Goal: Navigation & Orientation: Find specific page/section

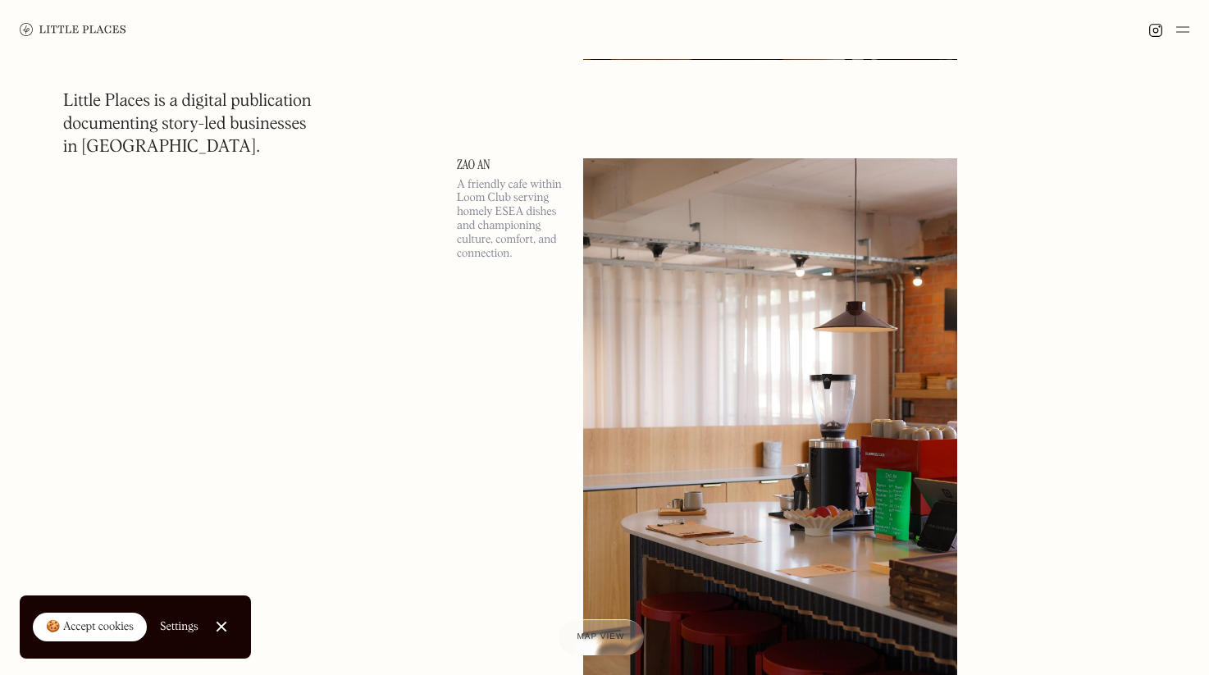
scroll to position [7700, 0]
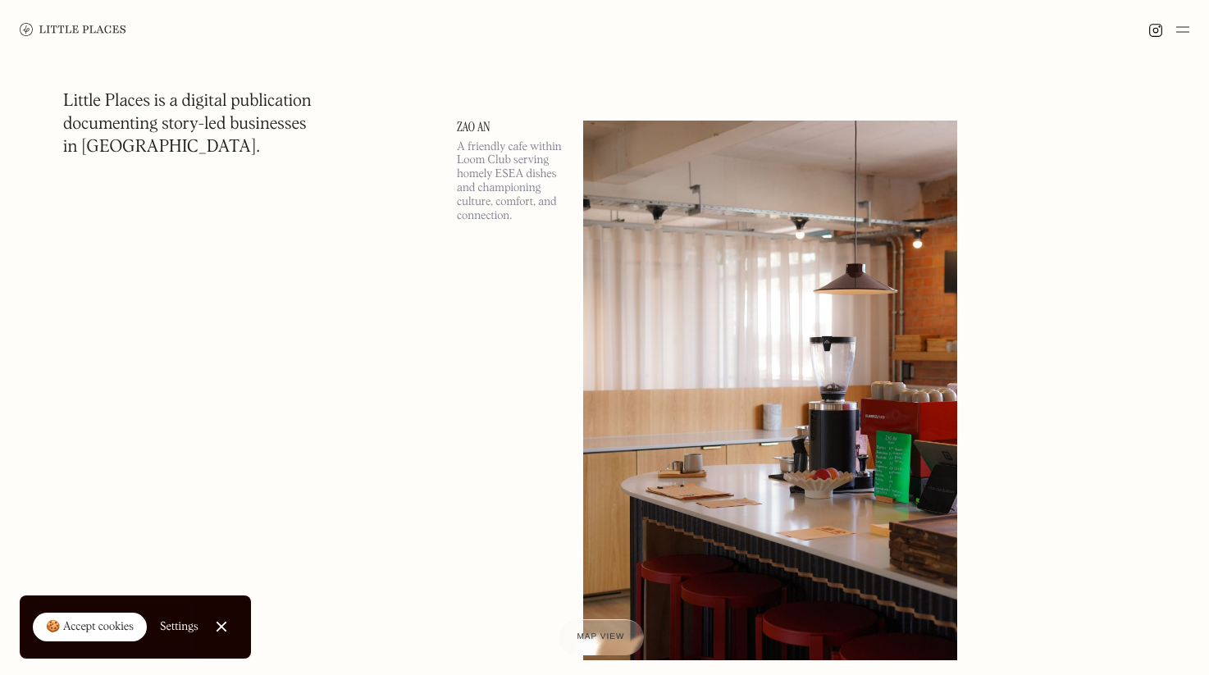
click at [22, 37] on link at bounding box center [73, 29] width 107 height 59
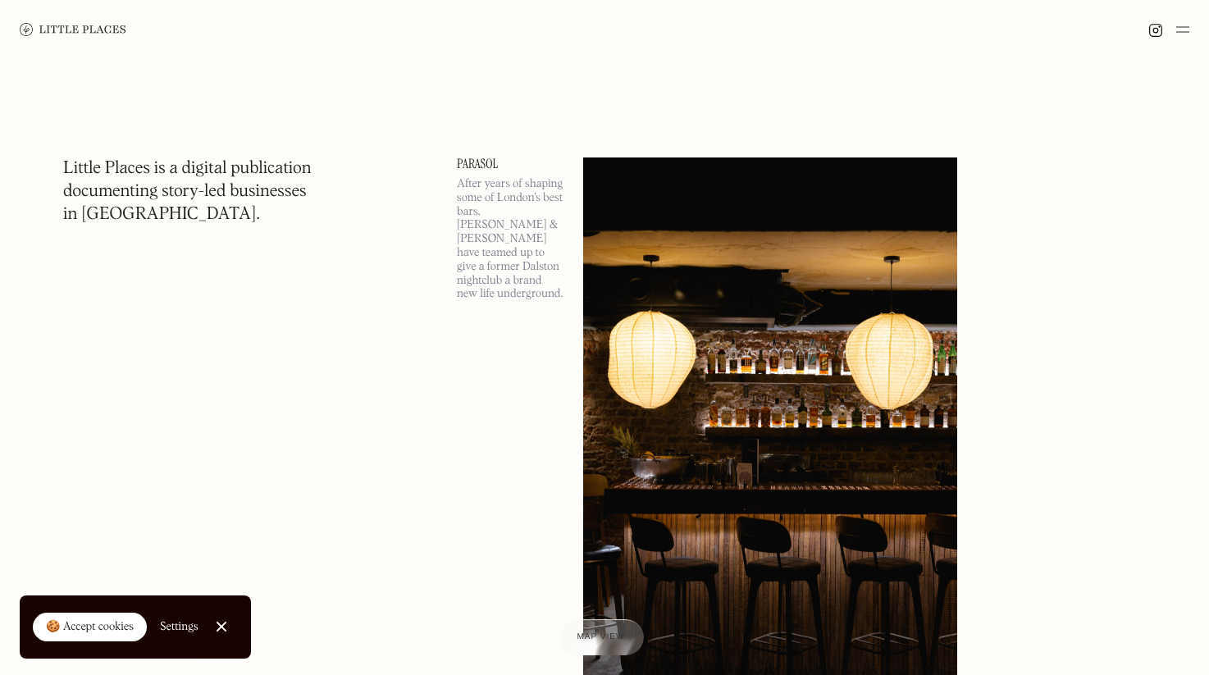
click at [1187, 30] on img at bounding box center [1182, 30] width 13 height 20
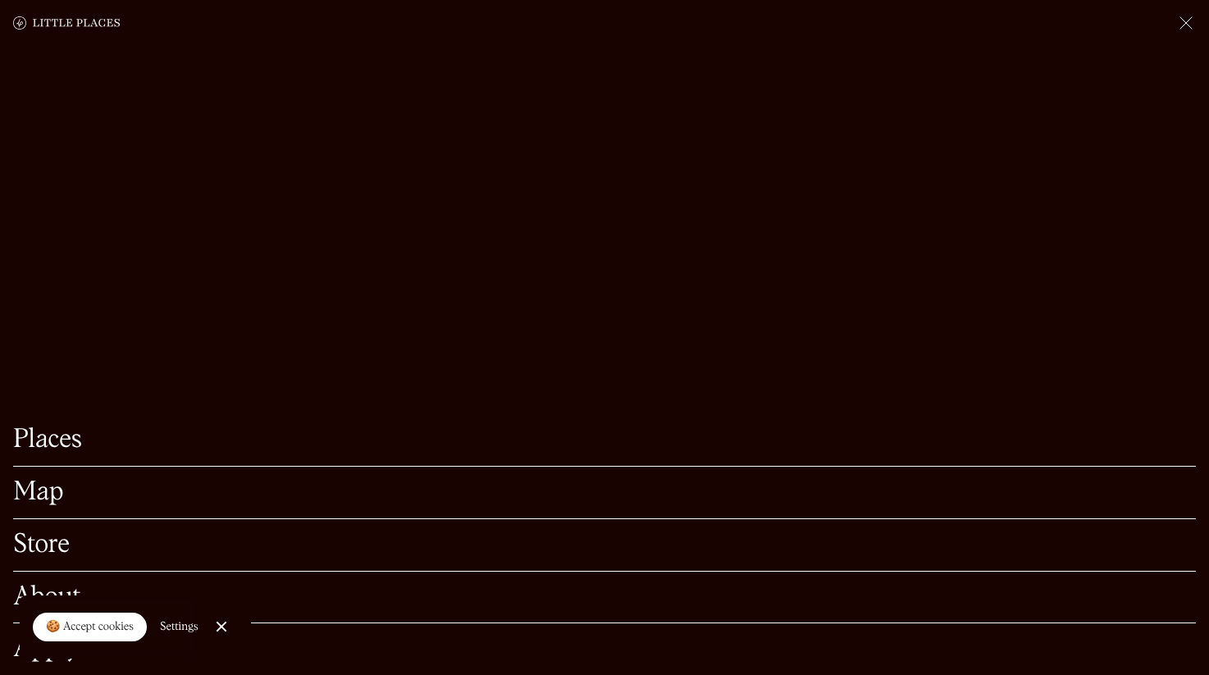
scroll to position [243, 0]
click at [69, 492] on link "Map" at bounding box center [604, 492] width 1183 height 25
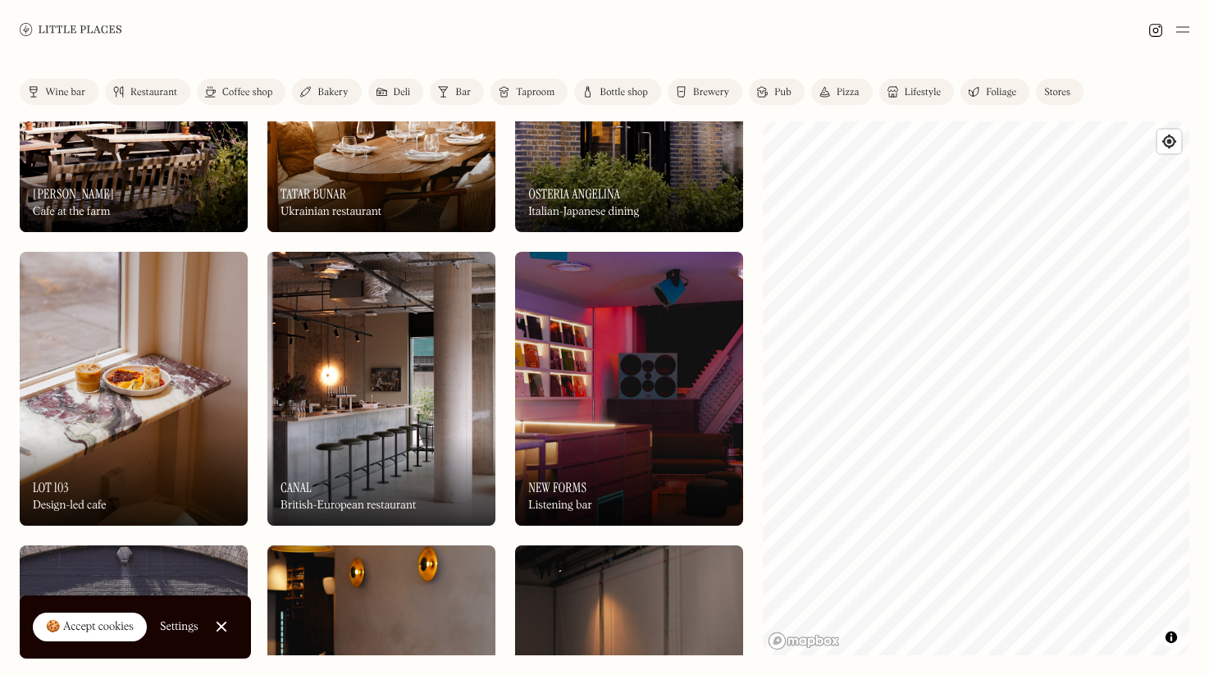
scroll to position [2383, 0]
